Goal: Task Accomplishment & Management: Use online tool/utility

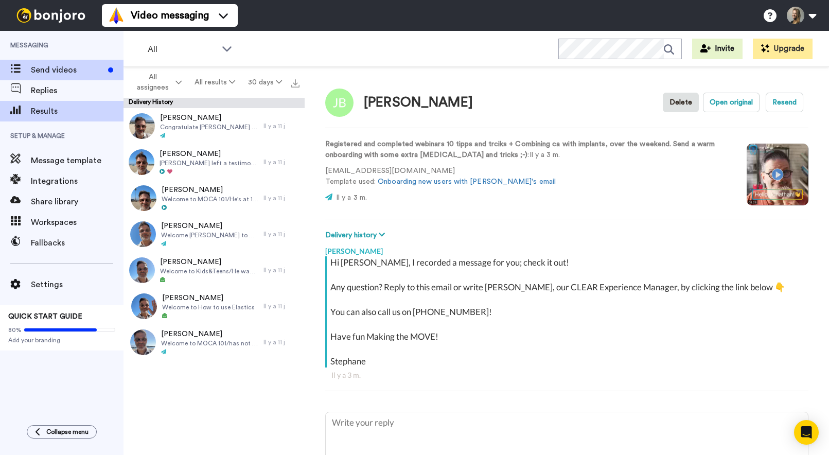
type textarea "x"
click at [62, 74] on span "Send videos" at bounding box center [67, 70] width 73 height 12
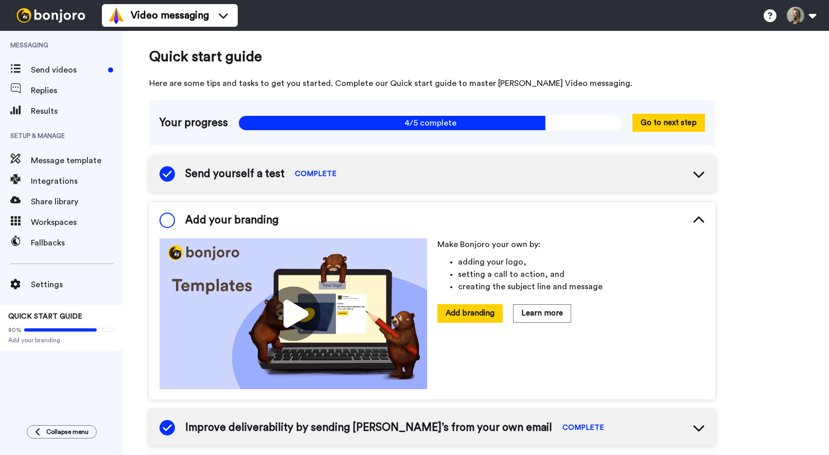
scroll to position [58, 0]
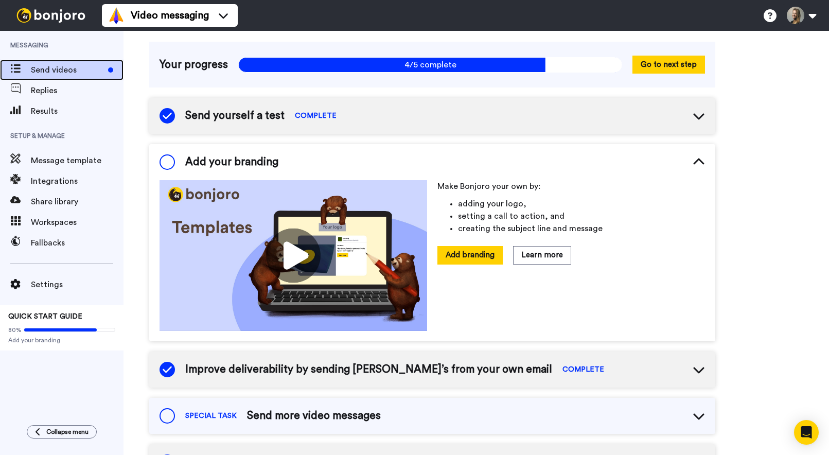
click at [47, 70] on span "Send videos" at bounding box center [67, 70] width 73 height 12
